Goal: Browse casually

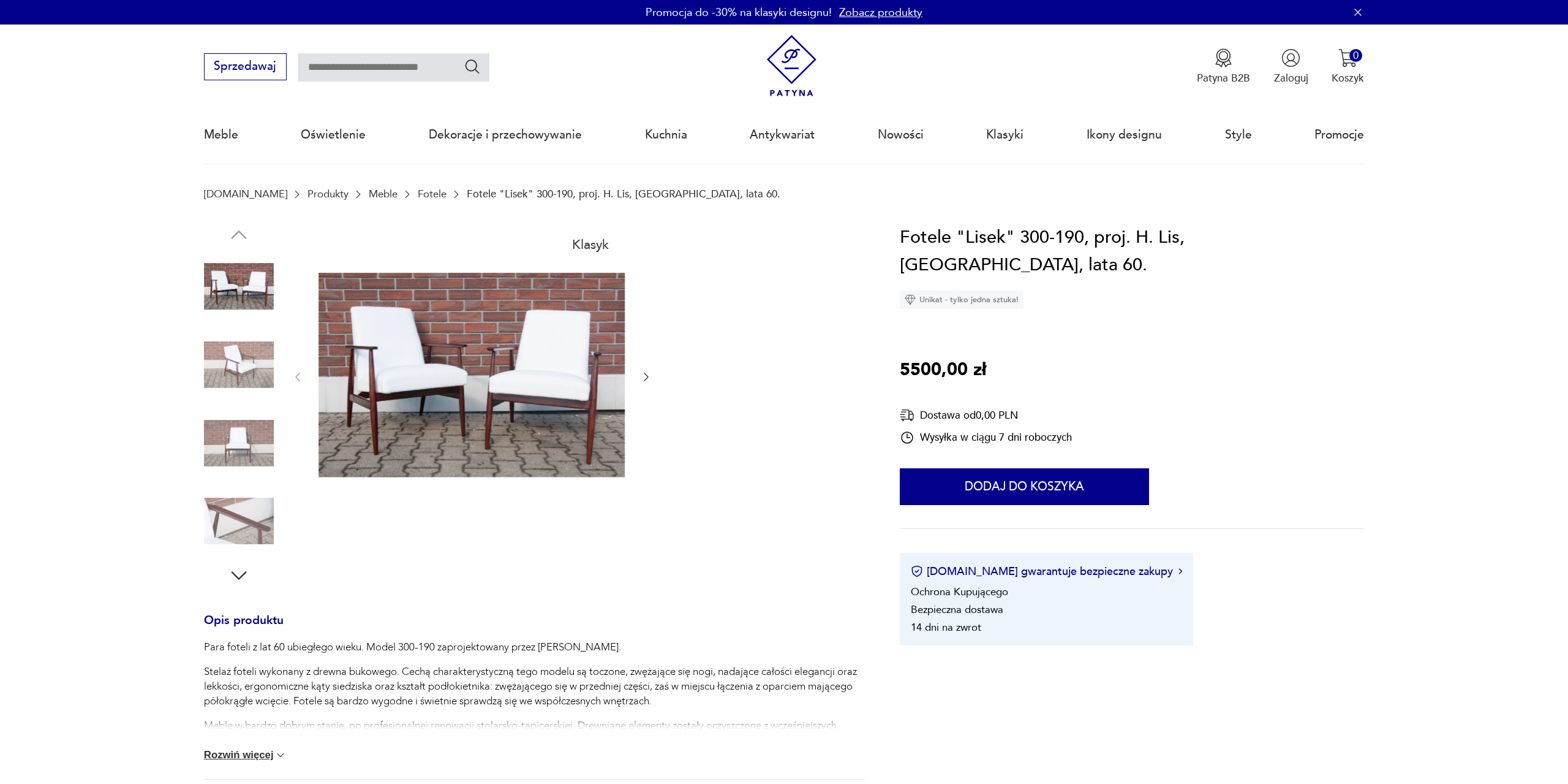
click at [225, 451] on img at bounding box center [239, 443] width 70 height 70
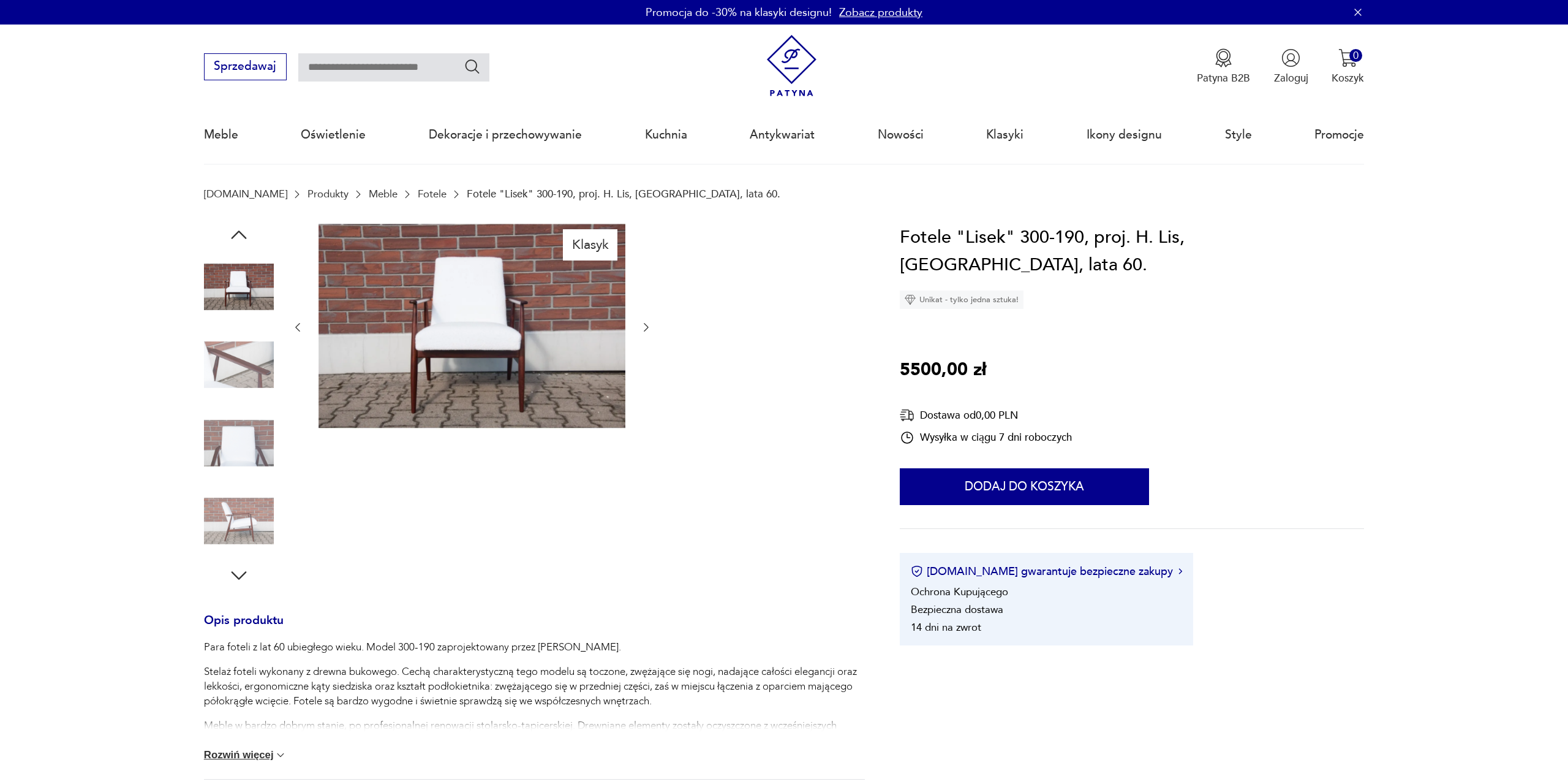
click at [231, 453] on img at bounding box center [239, 443] width 70 height 70
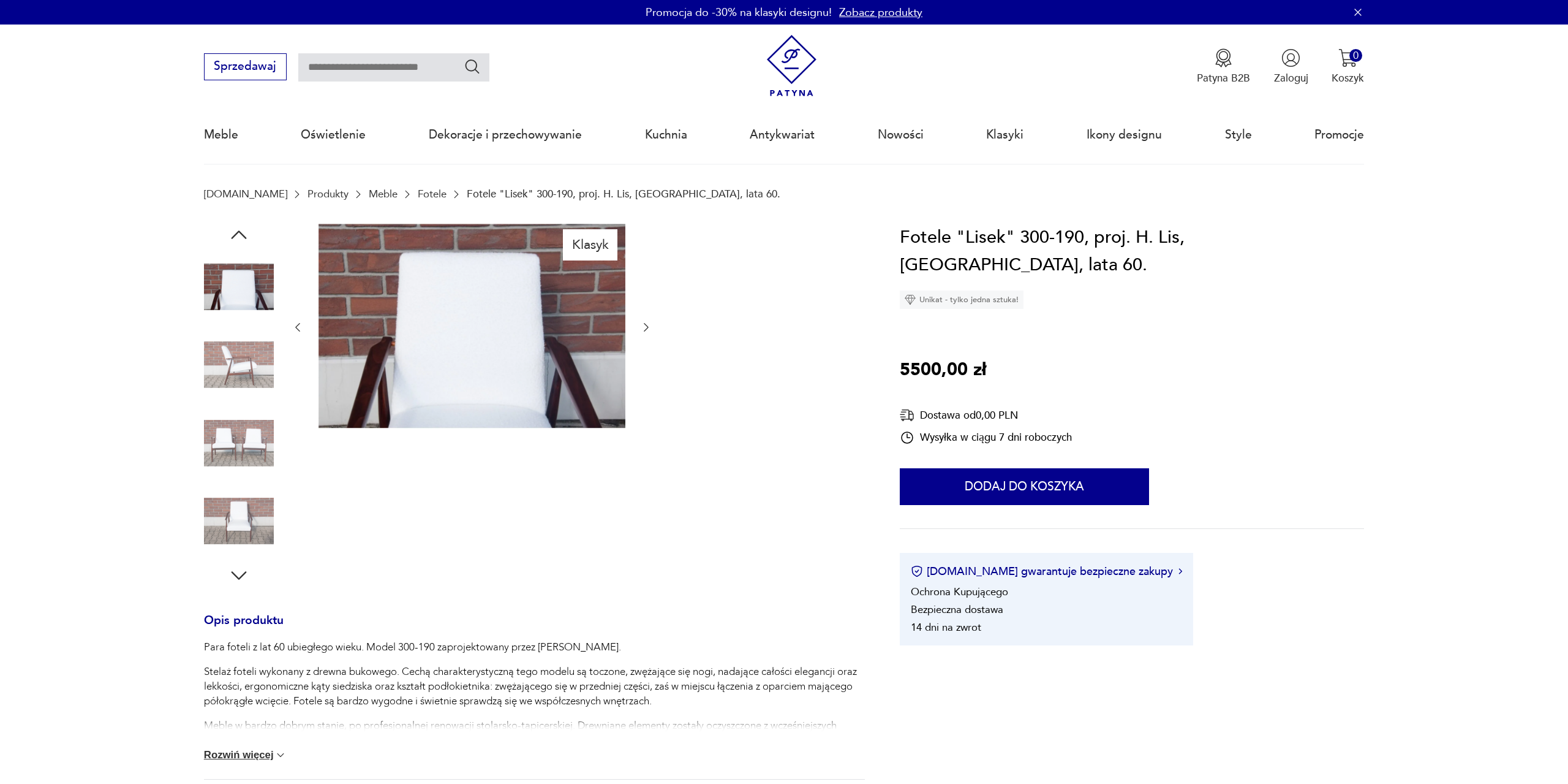
click at [244, 484] on div at bounding box center [239, 405] width 70 height 307
click at [248, 510] on img at bounding box center [239, 521] width 70 height 70
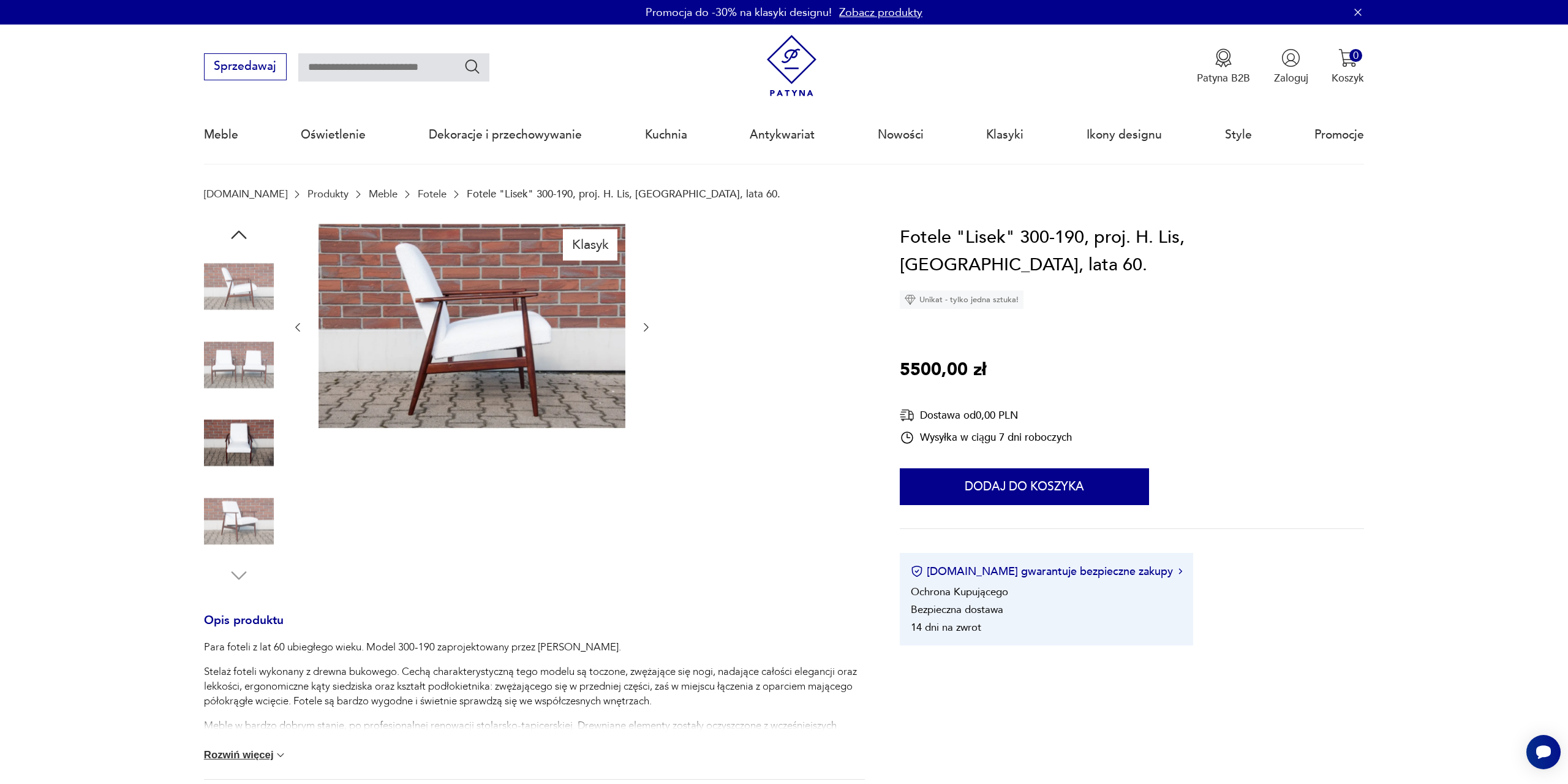
click at [248, 526] on img at bounding box center [239, 521] width 70 height 70
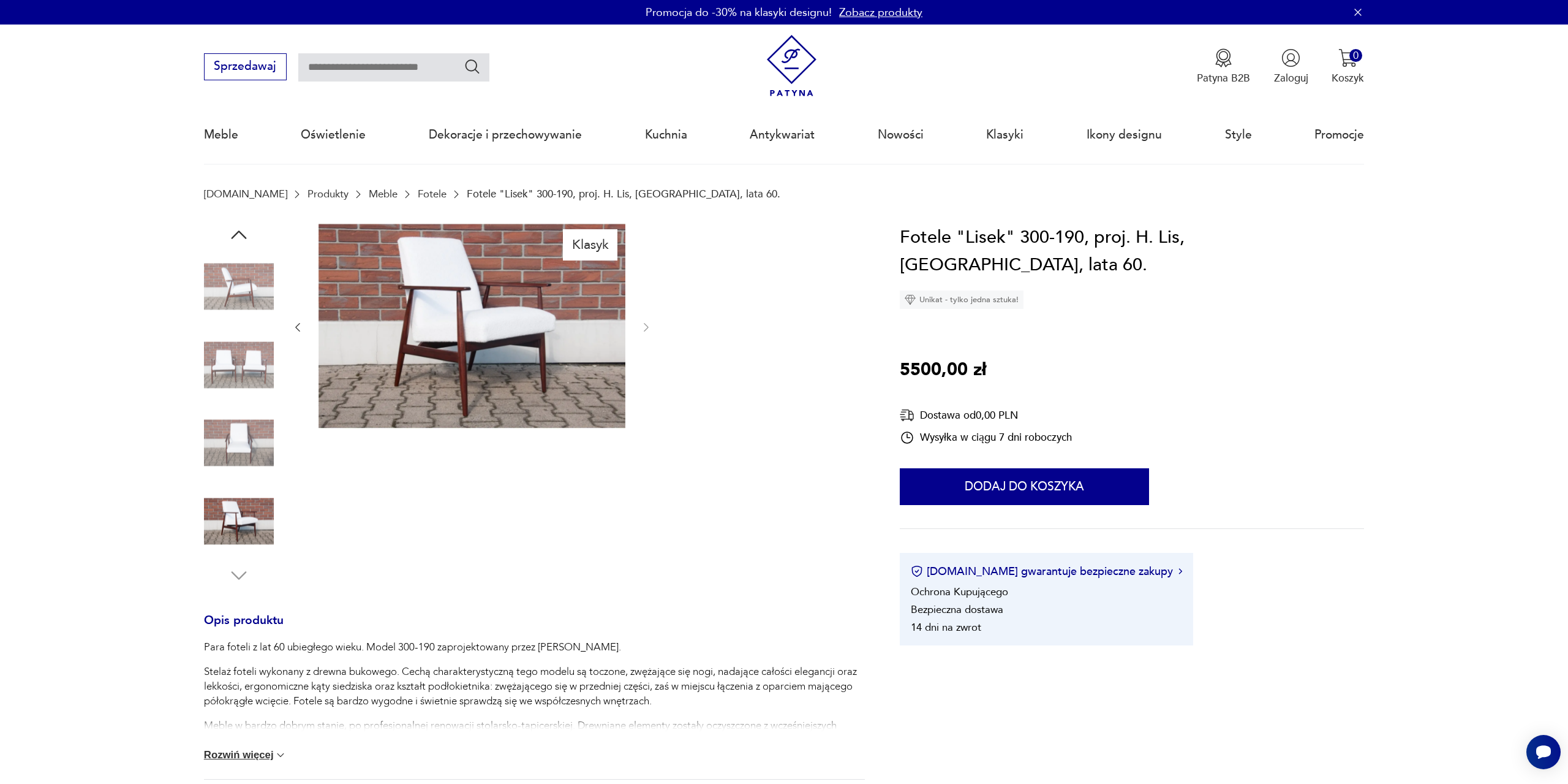
click at [349, 278] on img at bounding box center [472, 326] width 307 height 205
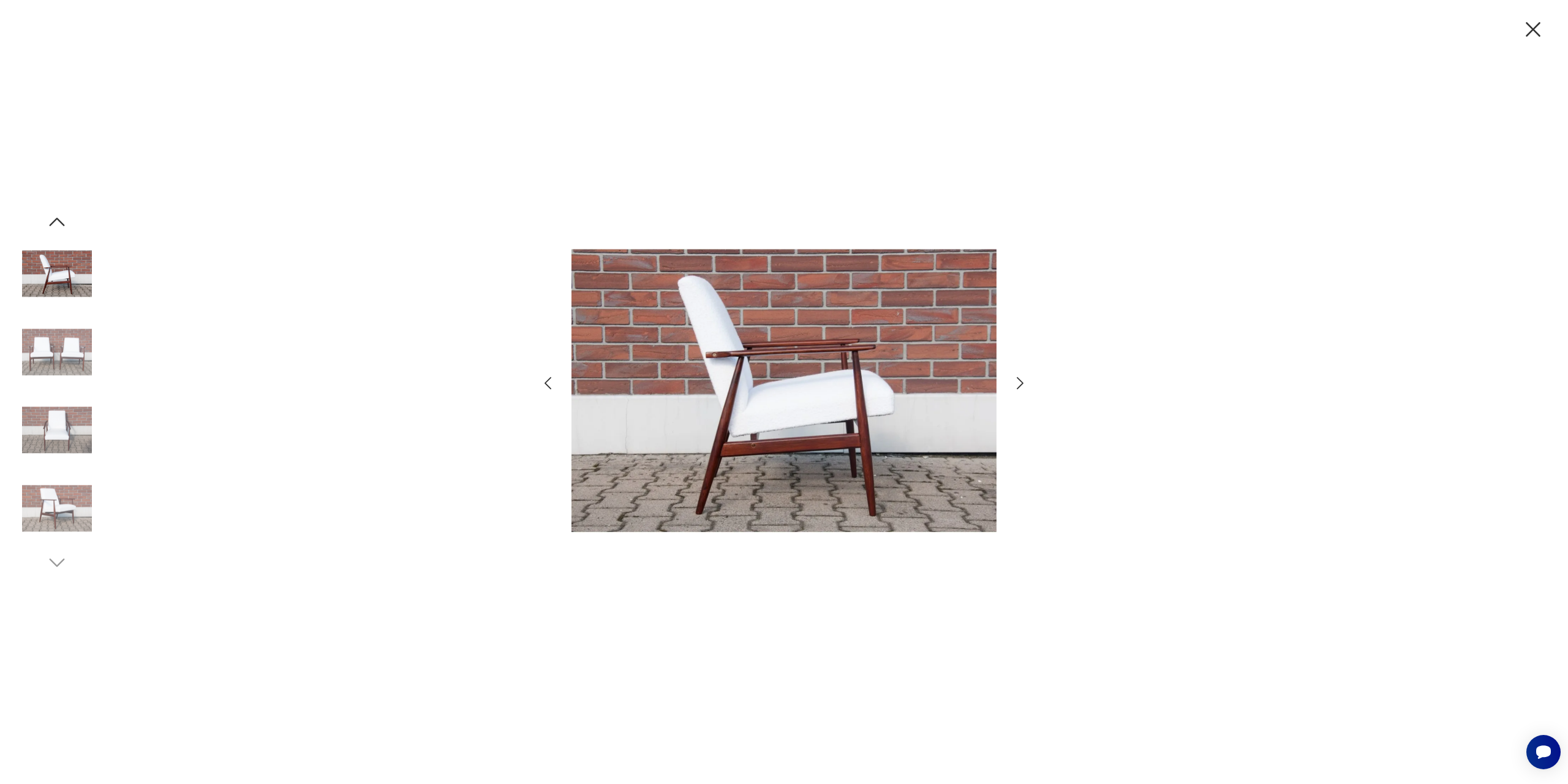
click at [25, 510] on img at bounding box center [57, 508] width 70 height 70
